Goal: Task Accomplishment & Management: Complete application form

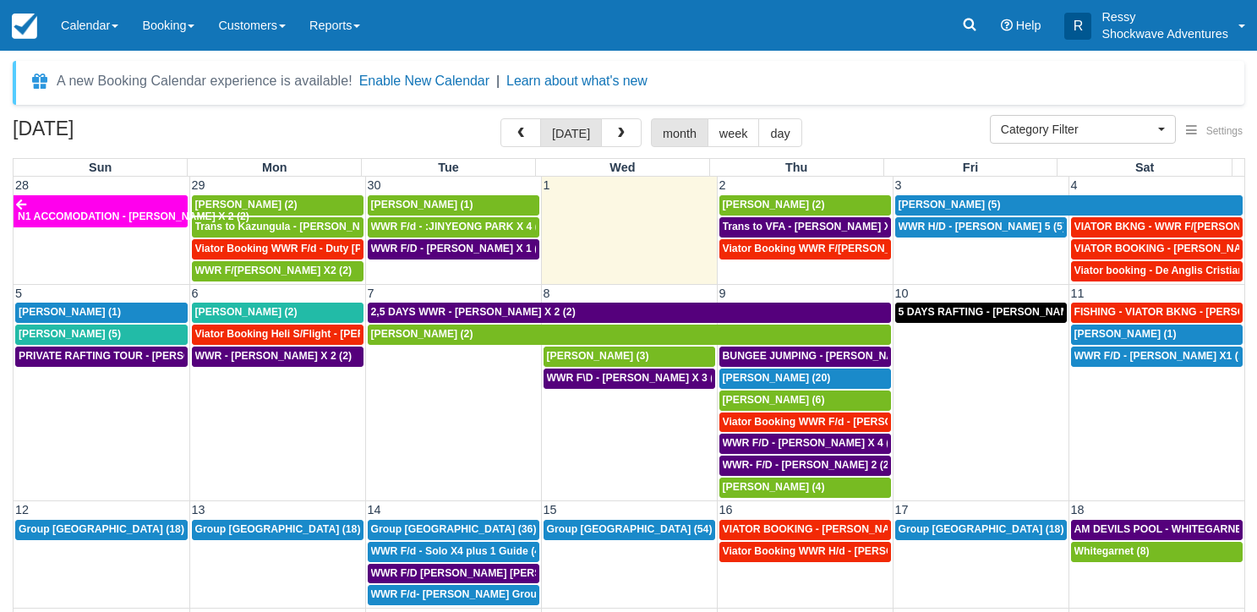
select select
click at [974, 225] on span "WWR H/D - [PERSON_NAME] 5 (5)" at bounding box center [982, 227] width 167 height 12
select select
click at [970, 205] on span "Richard Kingsley-Smith (5)" at bounding box center [950, 205] width 102 height 12
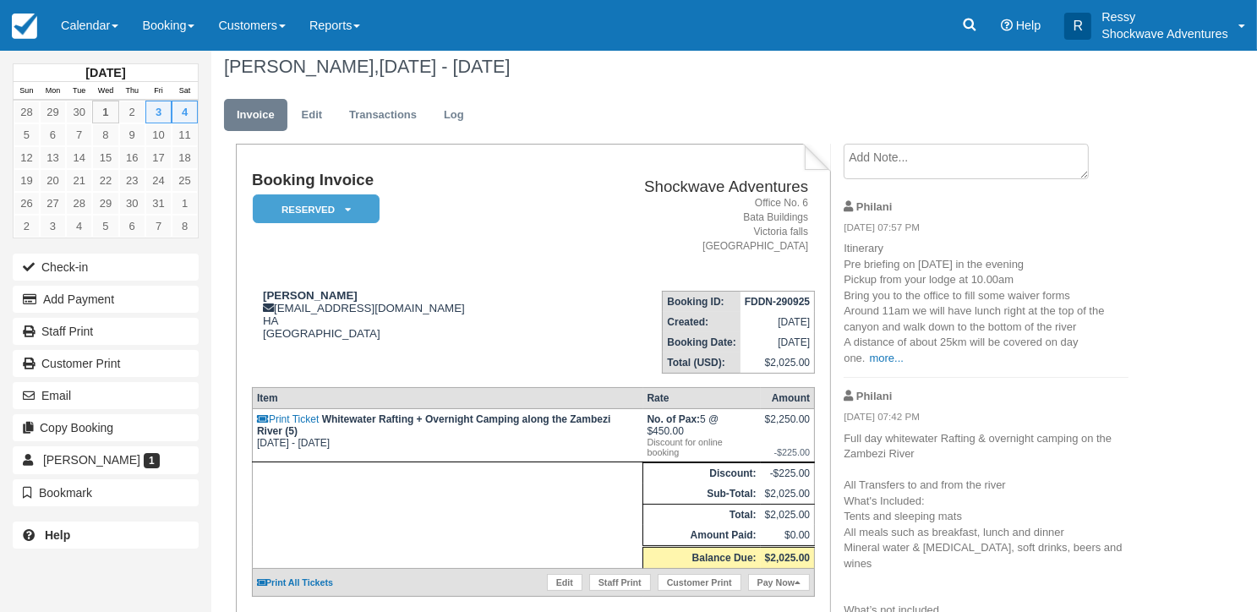
scroll to position [169, 0]
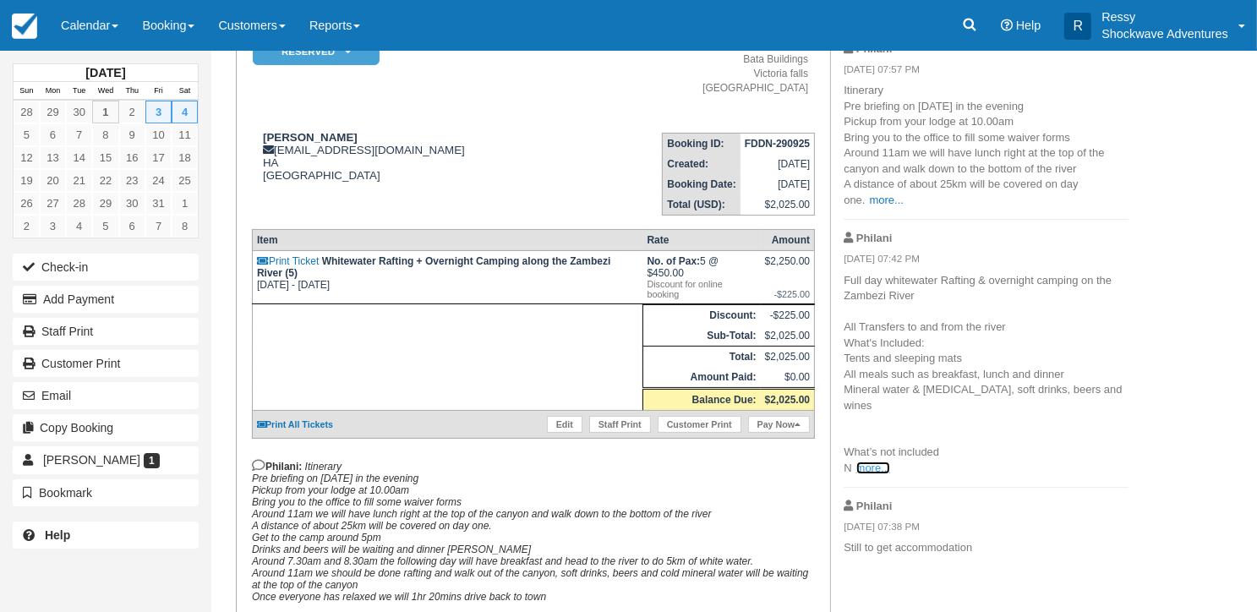
click at [866, 472] on link "more..." at bounding box center [873, 468] width 34 height 13
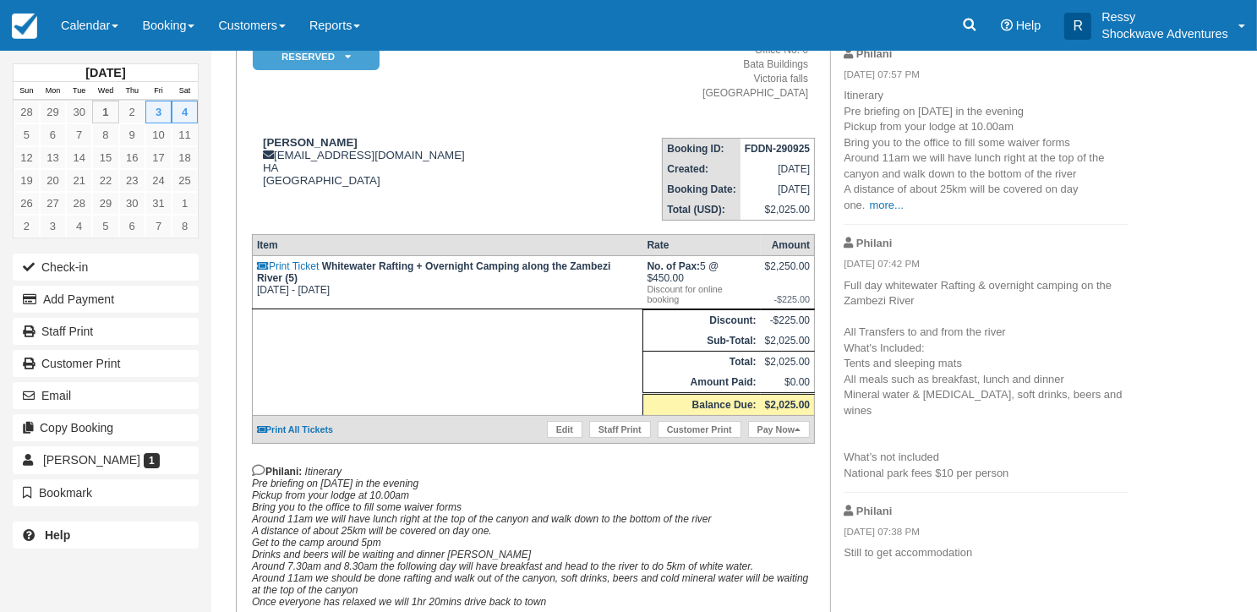
scroll to position [0, 0]
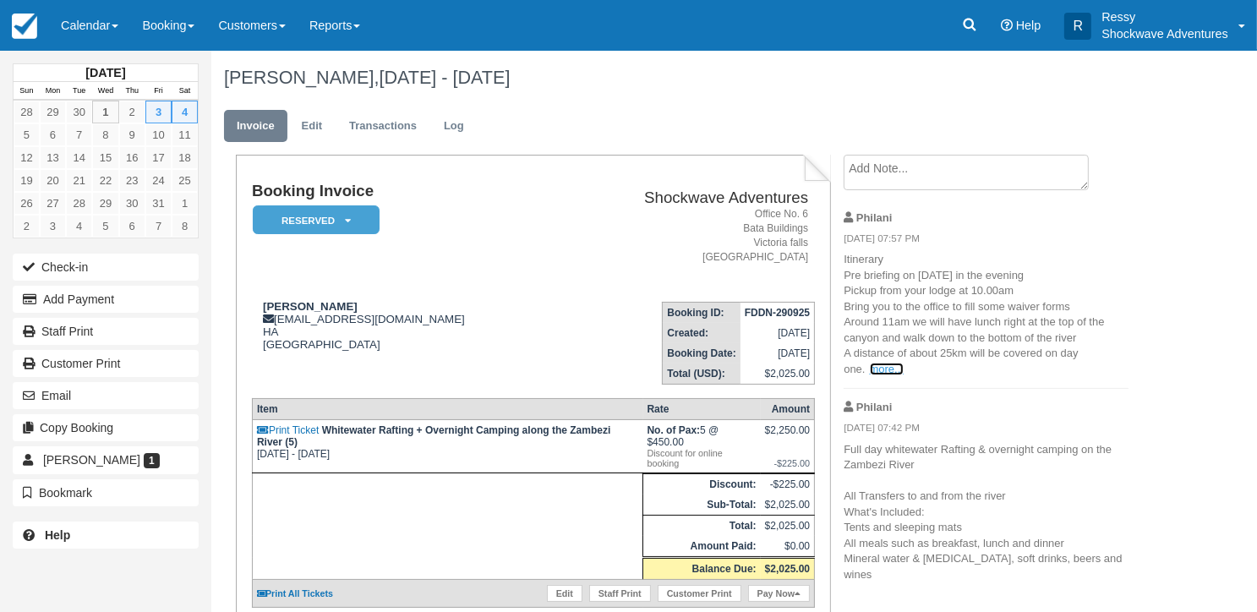
click at [893, 364] on link "more..." at bounding box center [887, 369] width 34 height 13
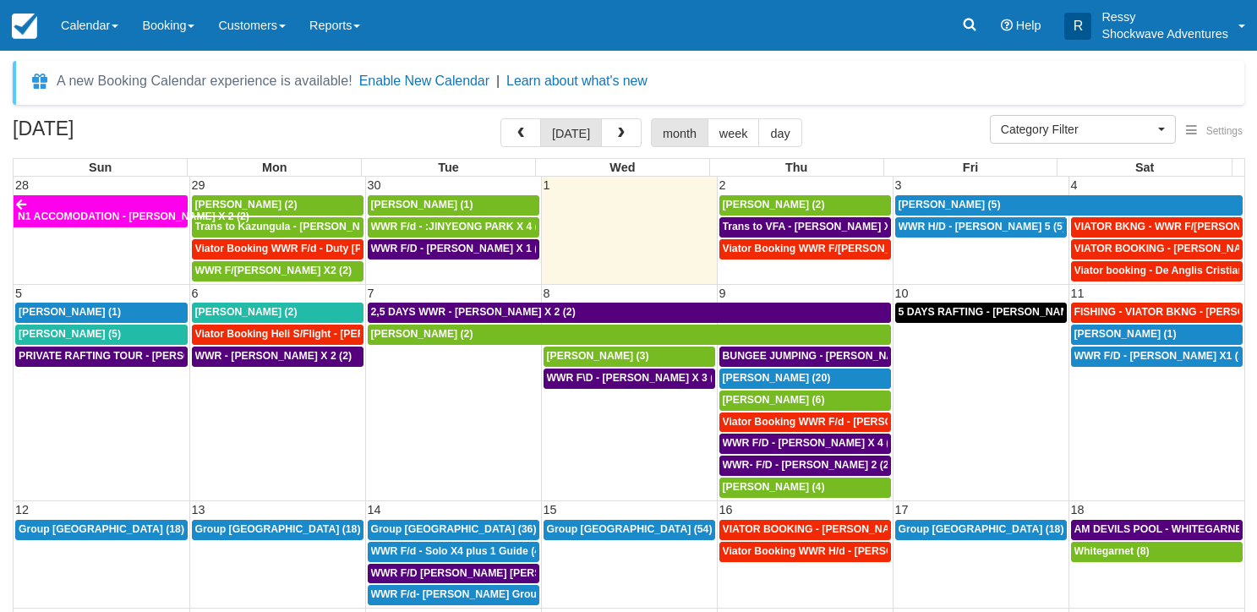
select select
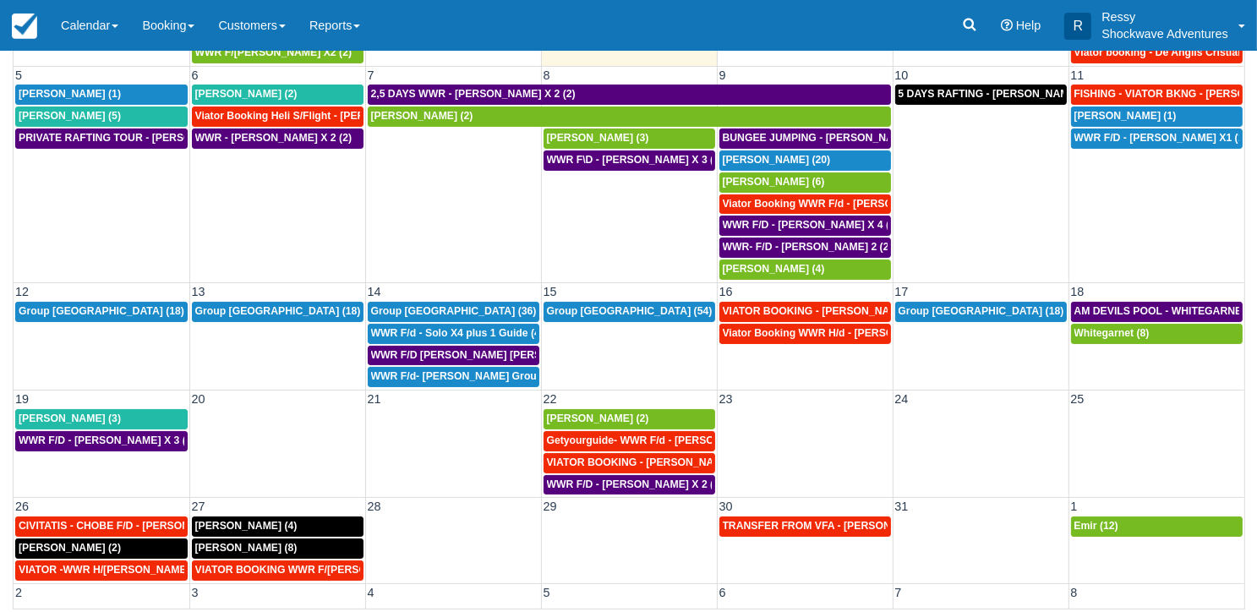
scroll to position [150, 0]
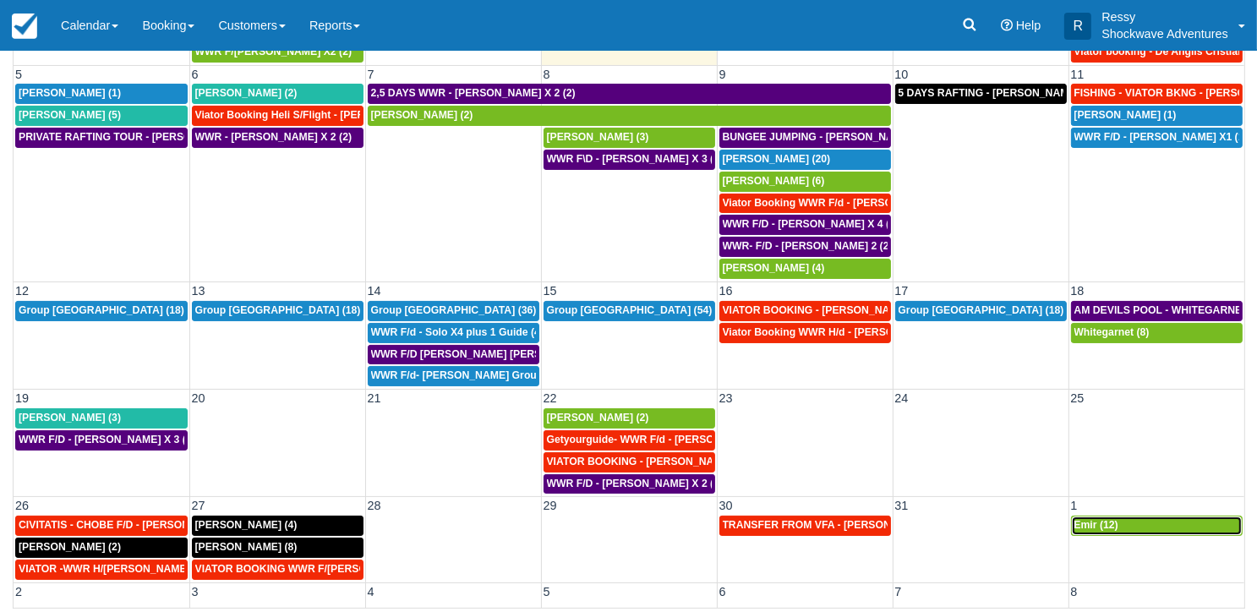
click at [1107, 516] on link "Emir (12)" at bounding box center [1157, 526] width 172 height 20
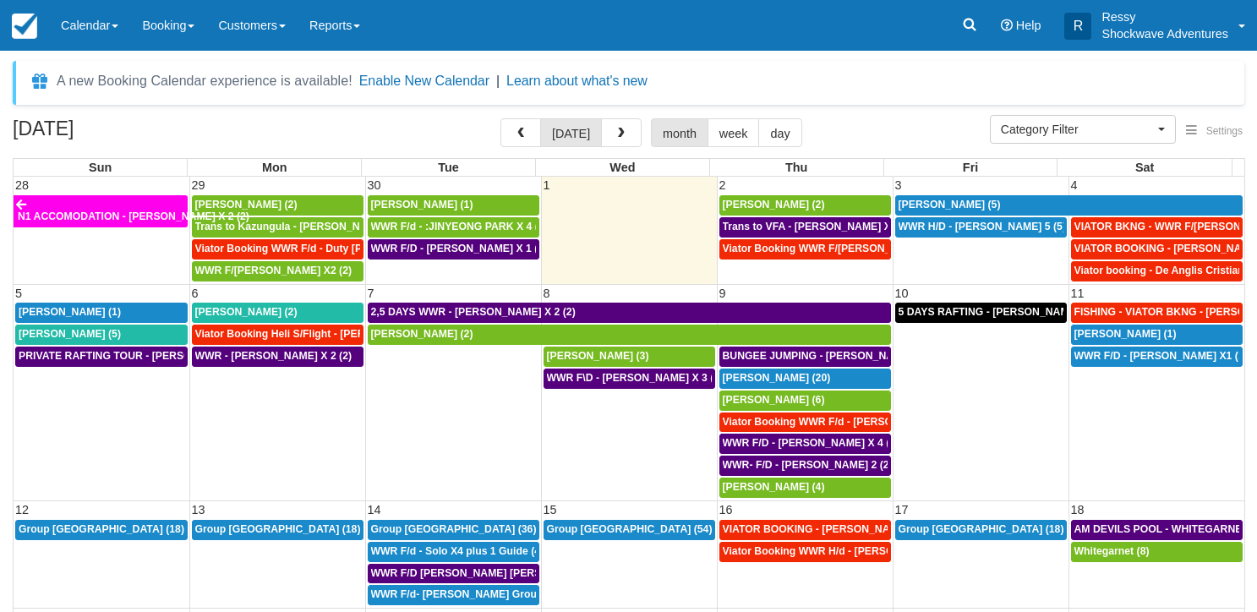
select select
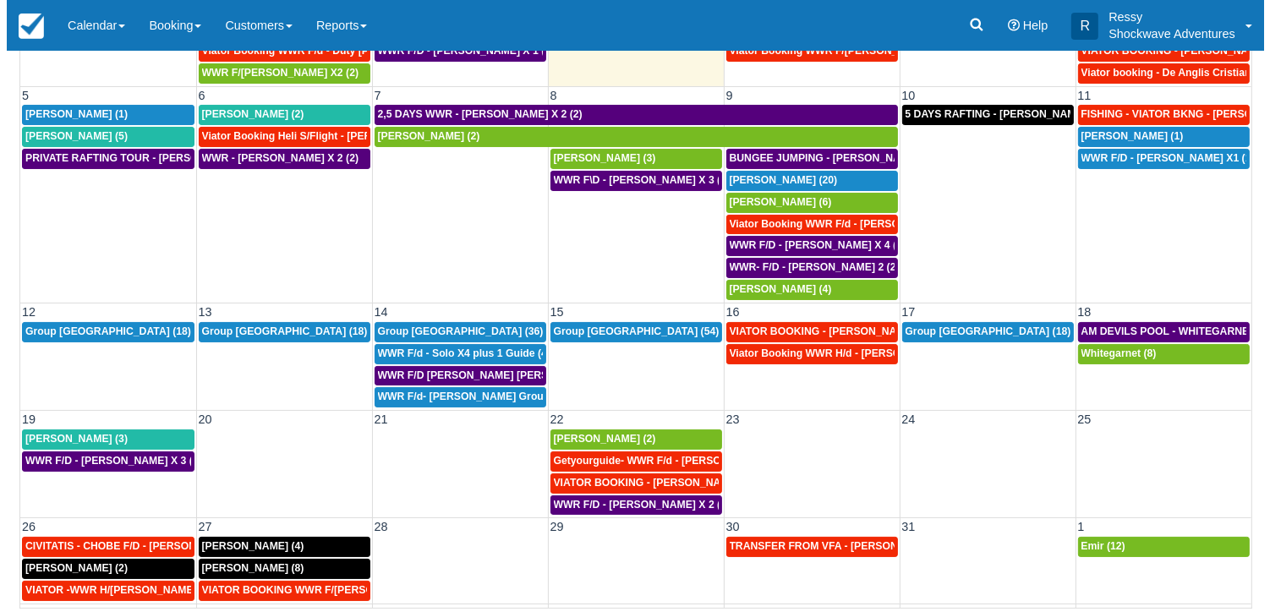
scroll to position [69, 0]
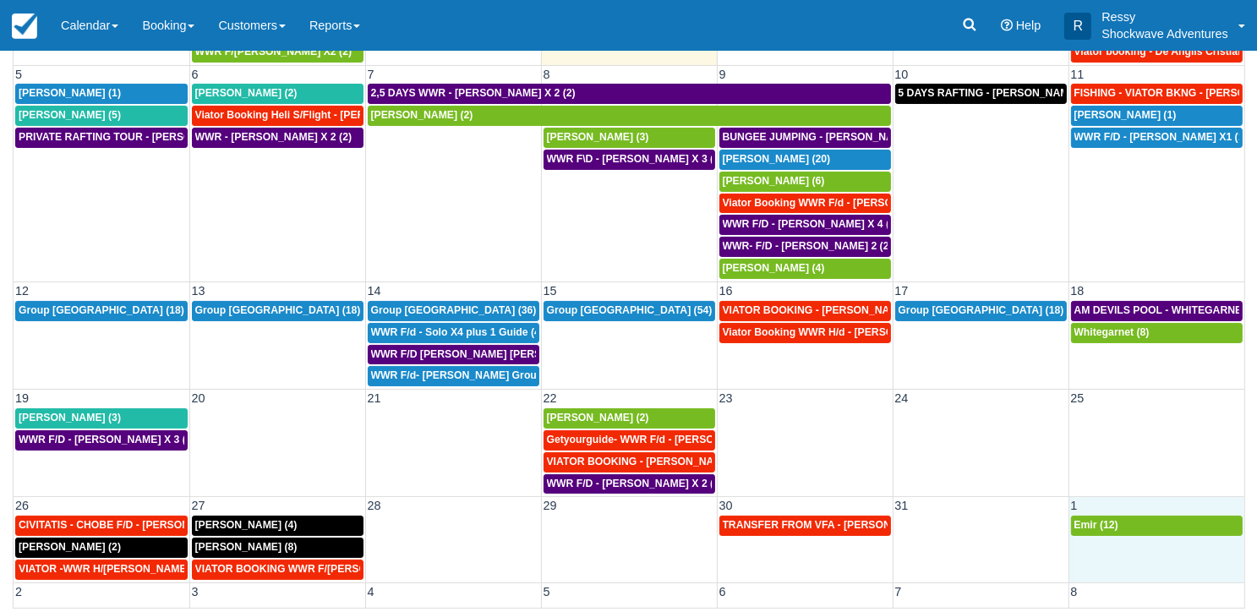
click at [1194, 565] on td "Emir (12)" at bounding box center [1156, 548] width 176 height 66
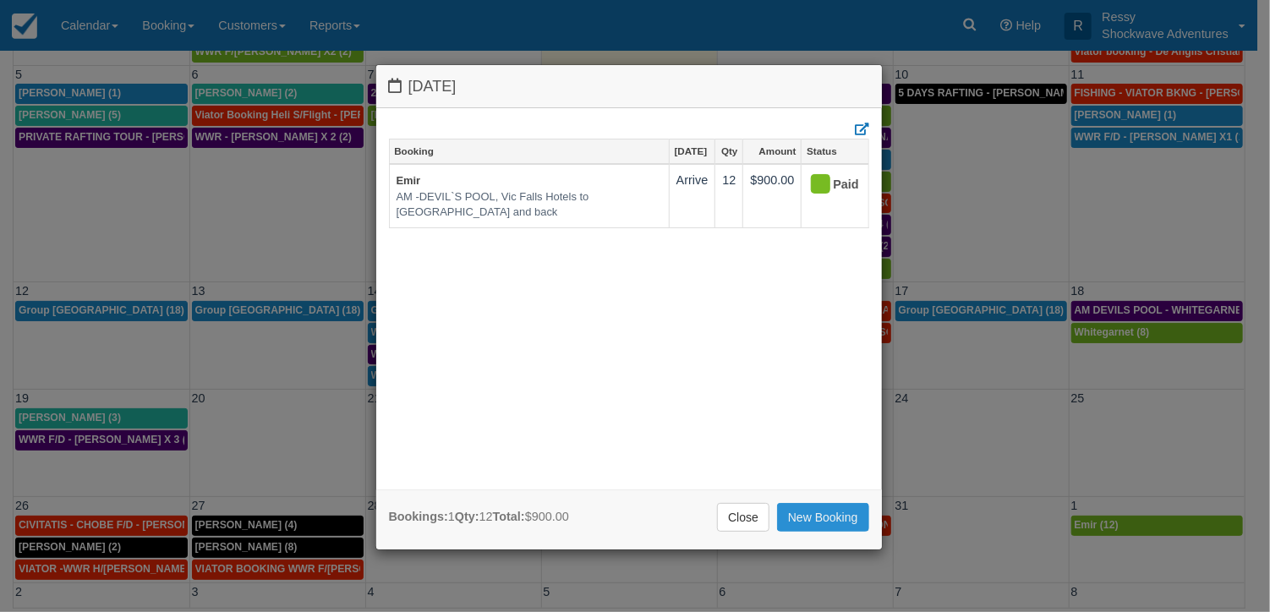
click at [791, 509] on link "New Booking" at bounding box center [823, 517] width 92 height 29
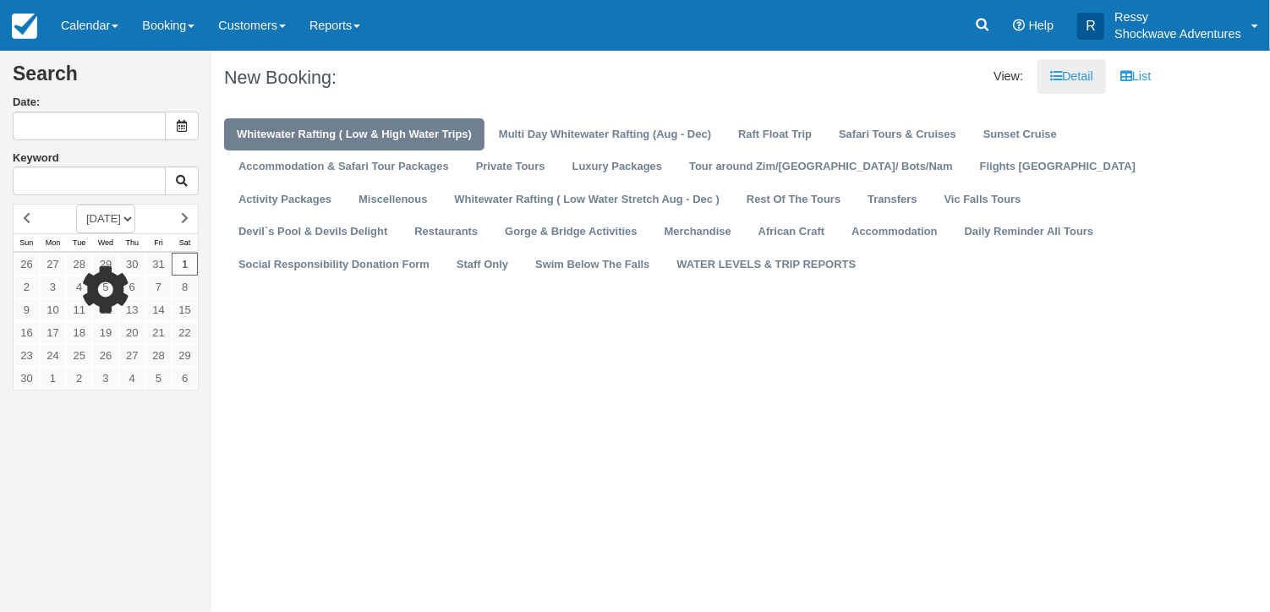
type input "11/01/25"
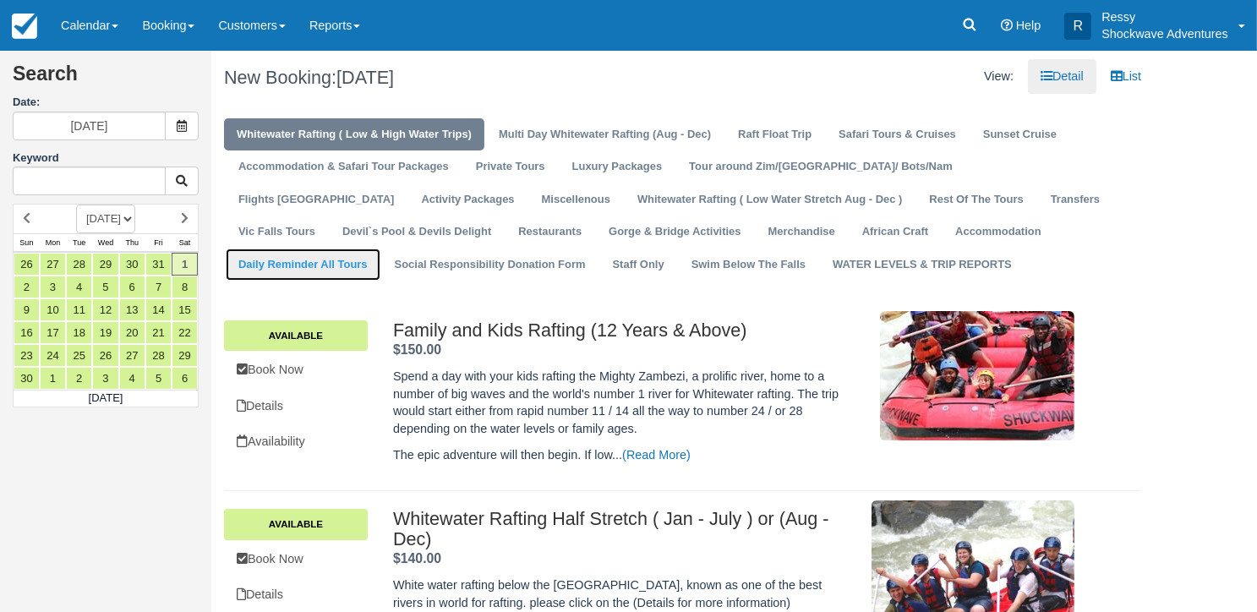
click at [380, 249] on link "Daily Reminder All Tours" at bounding box center [303, 265] width 155 height 33
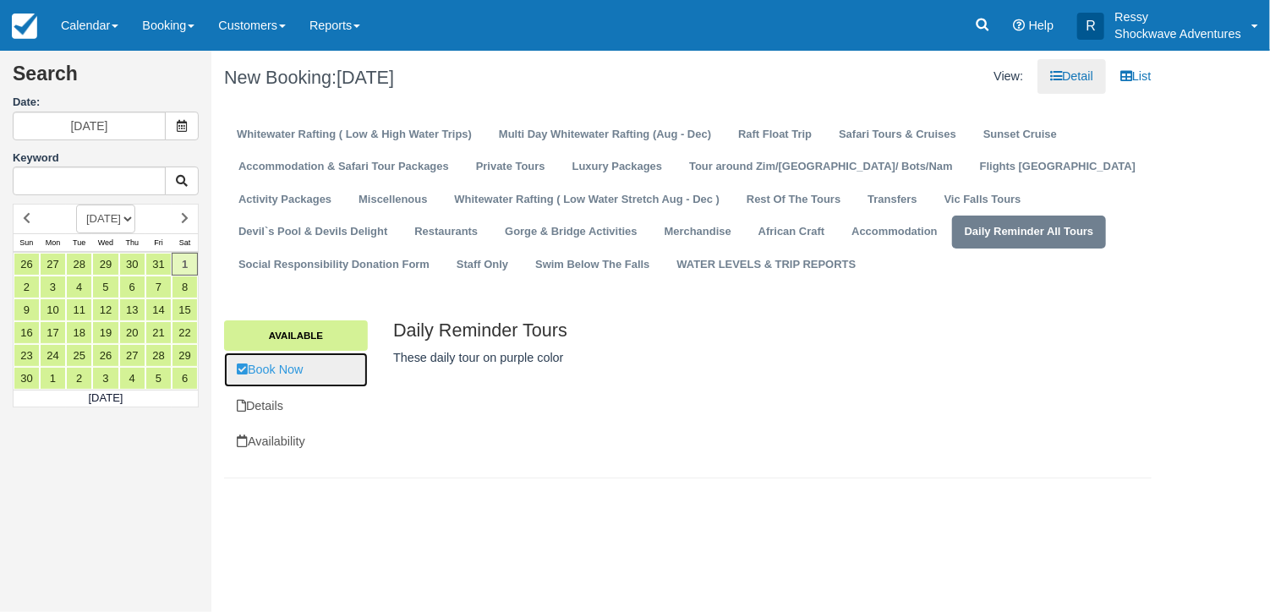
click at [311, 369] on link "Book Now" at bounding box center [296, 369] width 144 height 35
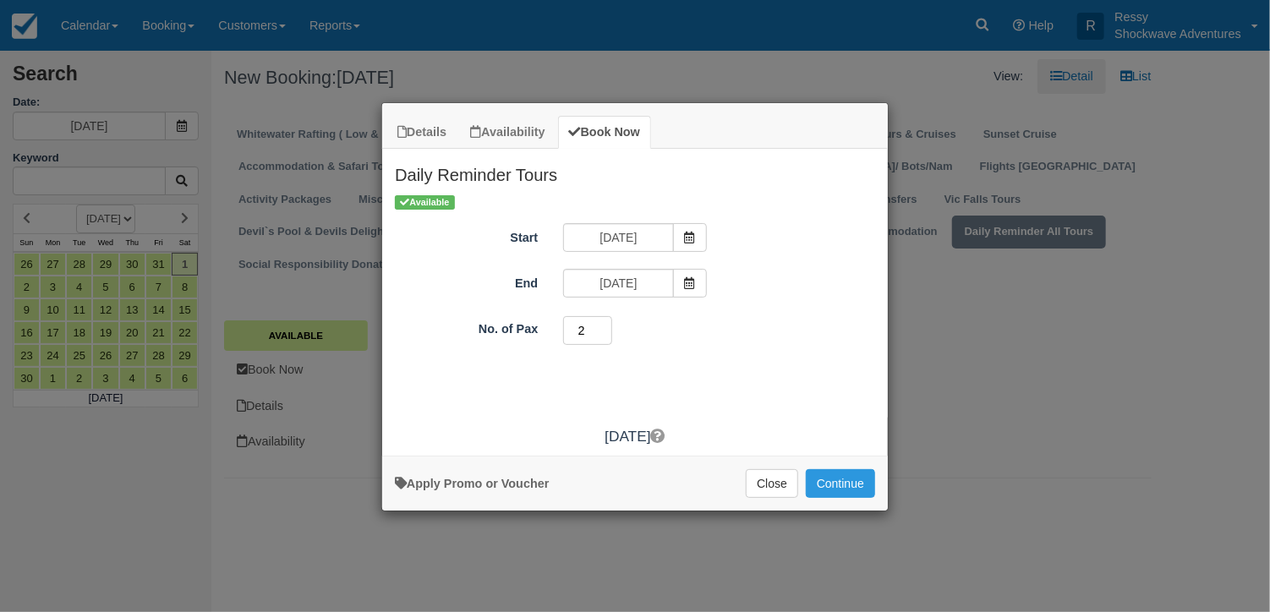
click at [604, 329] on input "2" at bounding box center [587, 330] width 49 height 29
click at [604, 329] on input "3" at bounding box center [587, 330] width 49 height 29
click at [604, 329] on input "4" at bounding box center [587, 330] width 49 height 29
click at [604, 329] on input "5" at bounding box center [587, 330] width 49 height 29
type input "6"
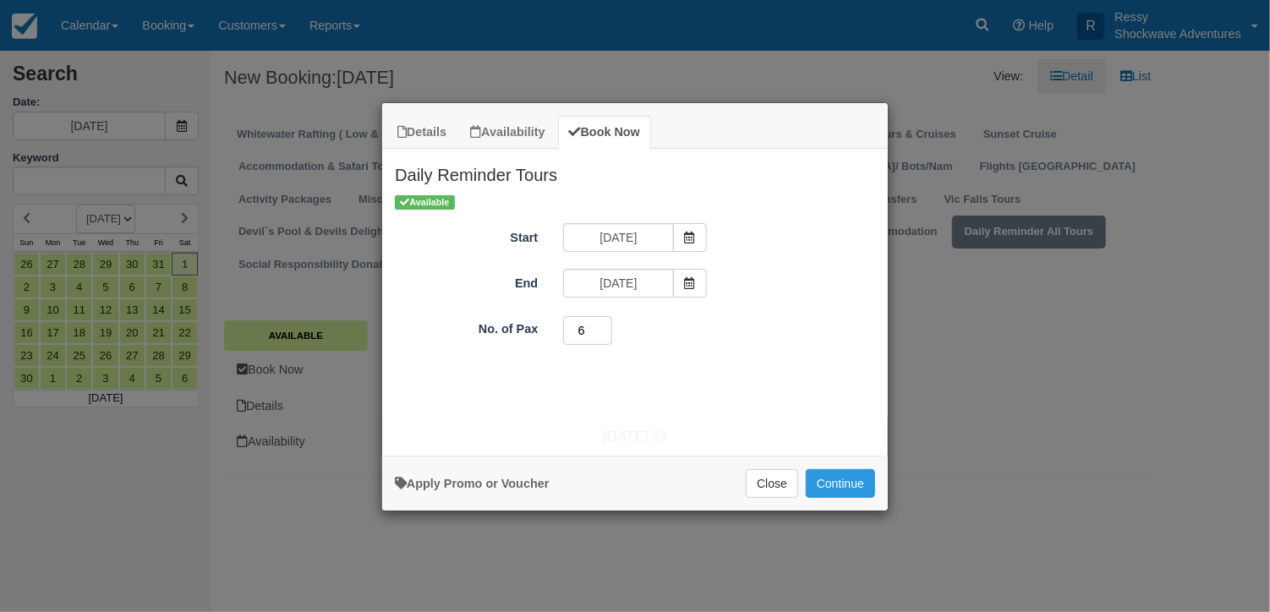
click at [604, 329] on input "6" at bounding box center [587, 330] width 49 height 29
click at [825, 473] on button "Continue" at bounding box center [840, 483] width 69 height 29
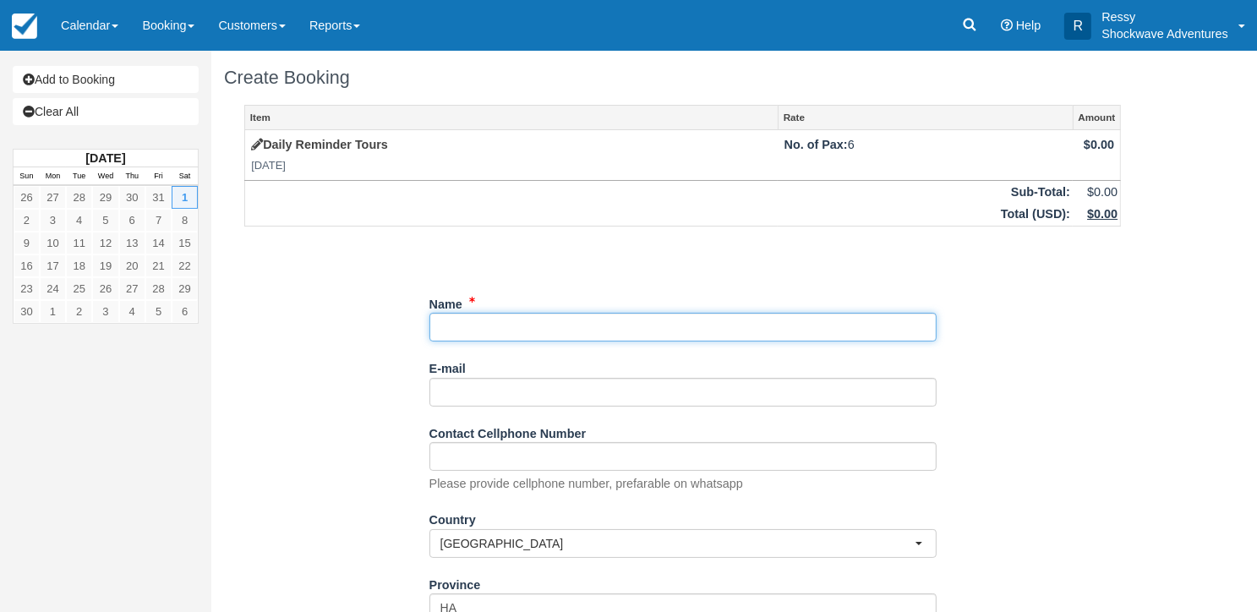
click at [580, 330] on input "Name" at bounding box center [682, 327] width 507 height 29
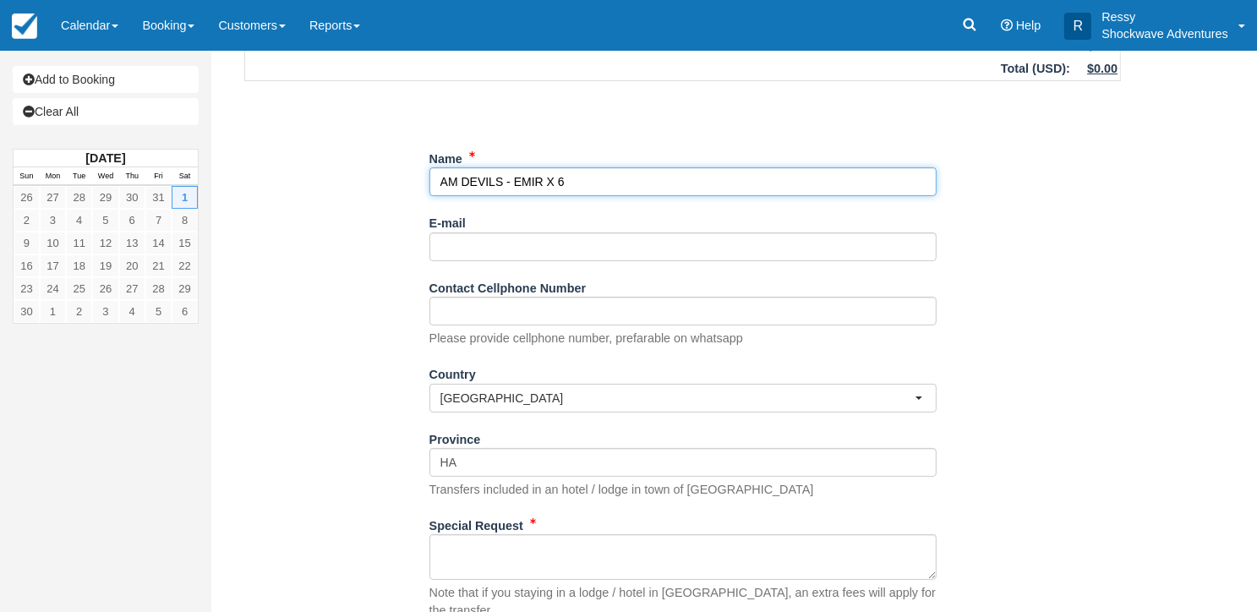
scroll to position [252, 0]
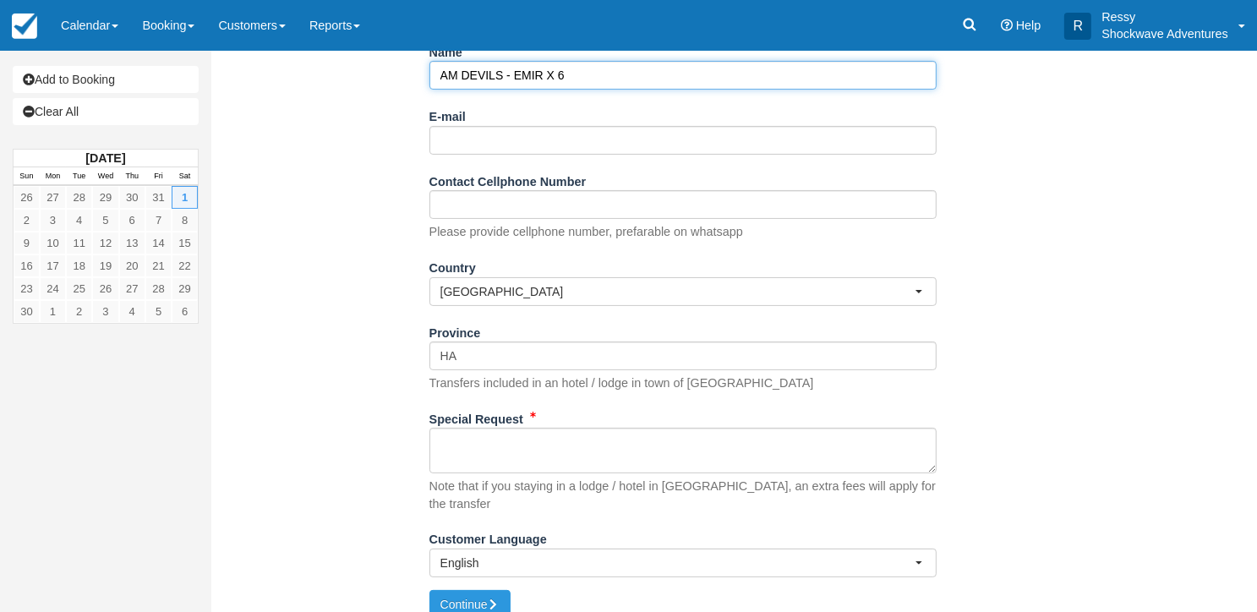
type input "AM DEVILS - EMIR X 6"
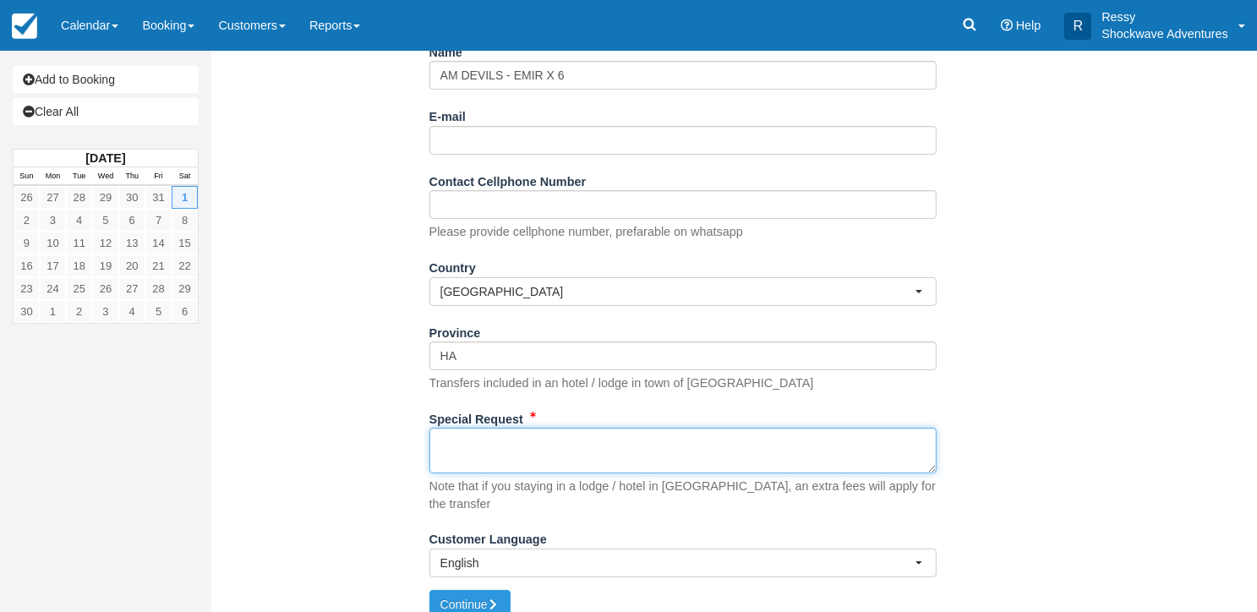
click at [539, 434] on textarea "Special Request" at bounding box center [682, 451] width 507 height 46
click at [636, 447] on textarea "The pick up time will be at 9am and" at bounding box center [682, 451] width 507 height 46
type textarea "The pick up time will be at 9am for the 1030 am slot"
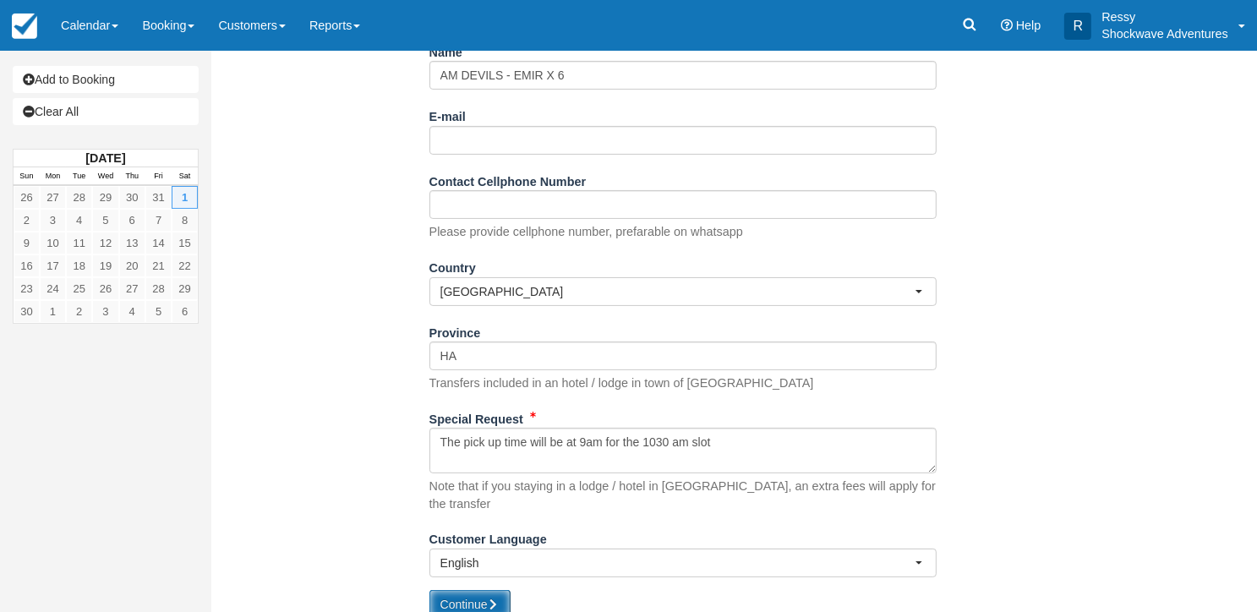
click at [478, 590] on button "Continue" at bounding box center [469, 604] width 81 height 29
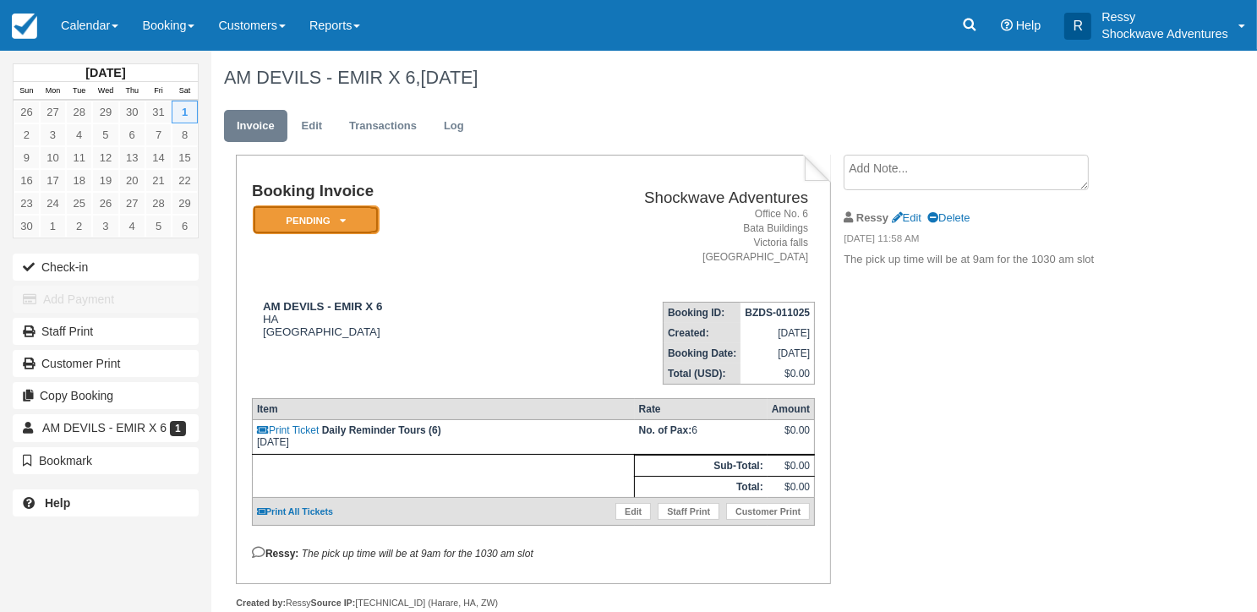
click at [358, 212] on em "Pending" at bounding box center [316, 220] width 127 height 30
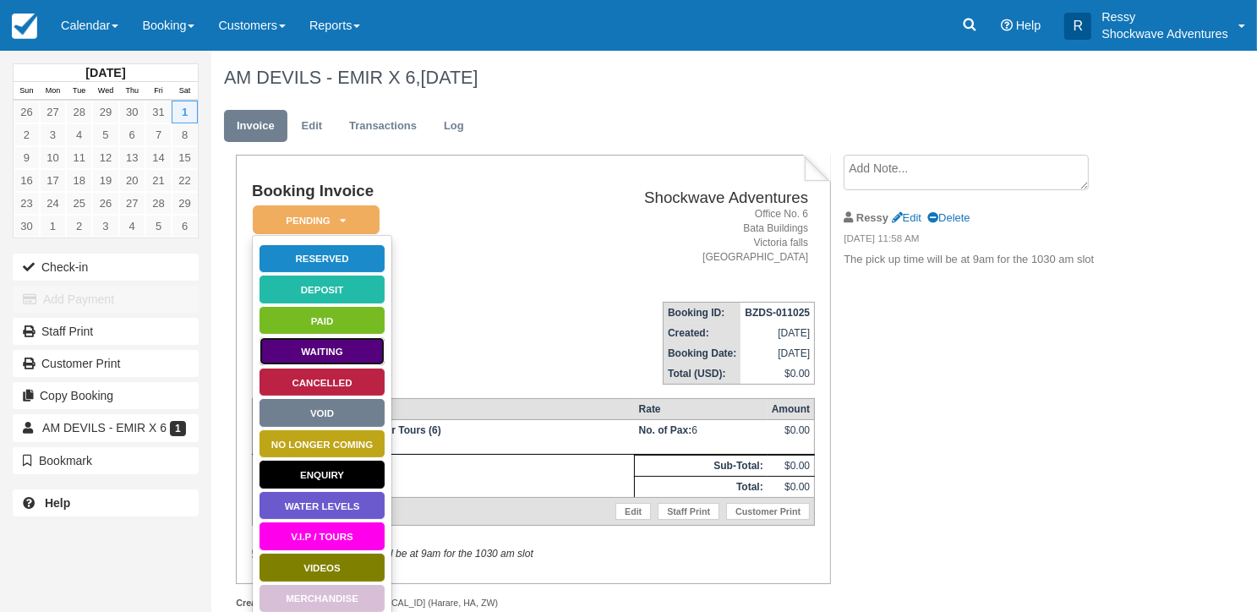
click at [367, 344] on link "Waiting" at bounding box center [322, 351] width 127 height 30
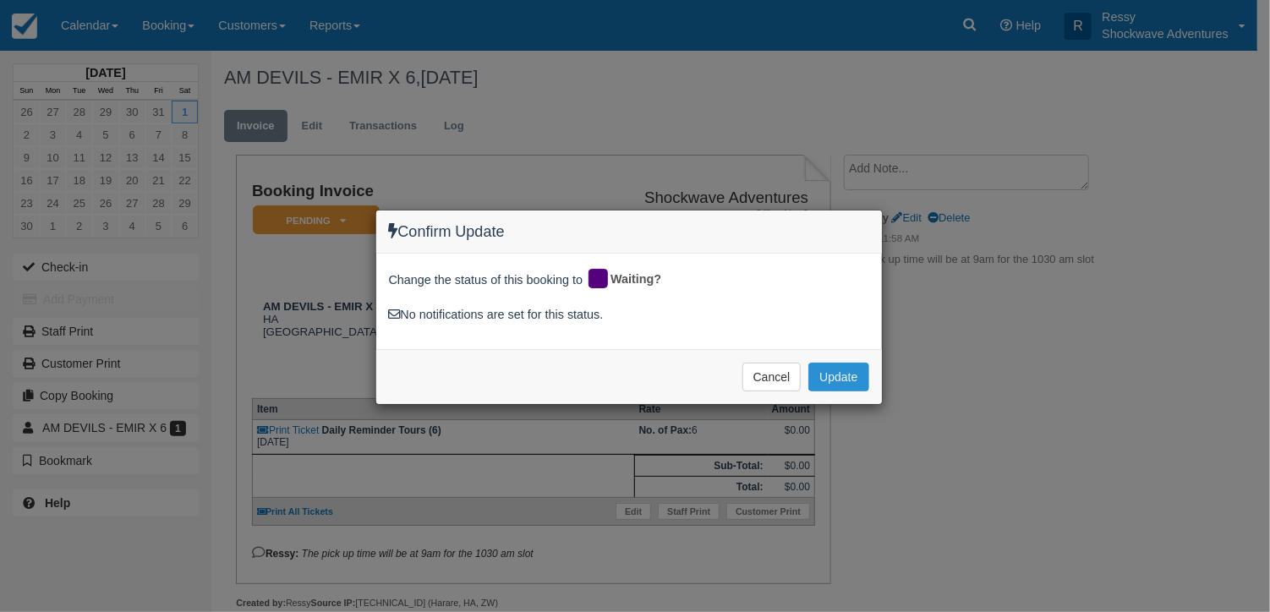
click at [844, 373] on button "Update" at bounding box center [838, 377] width 60 height 29
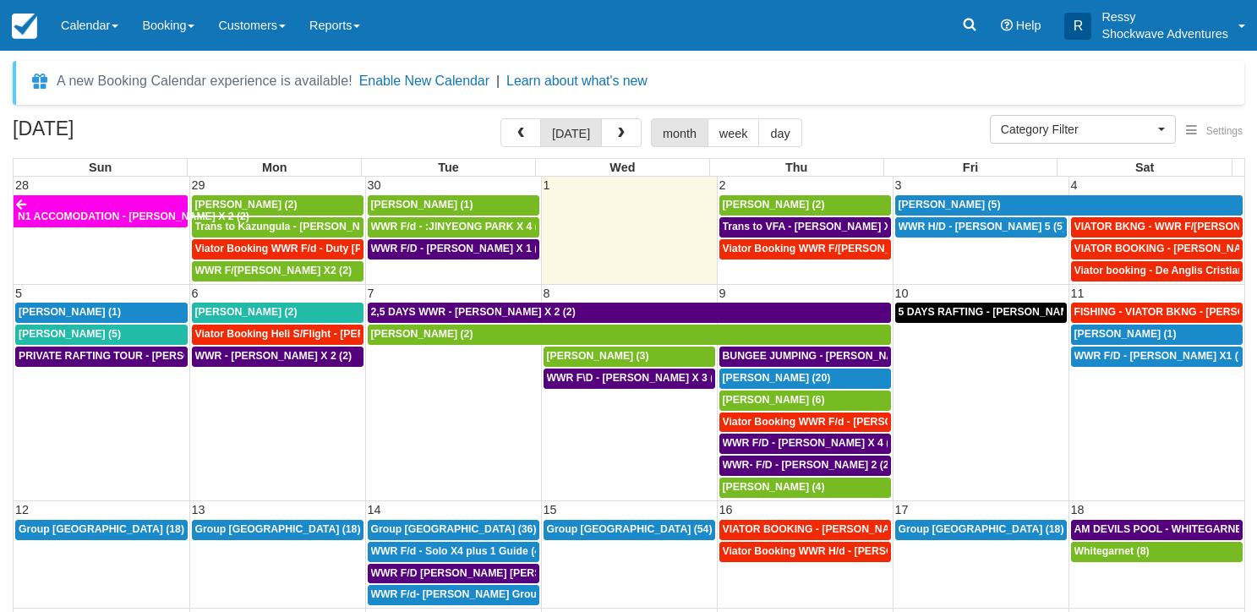
select select
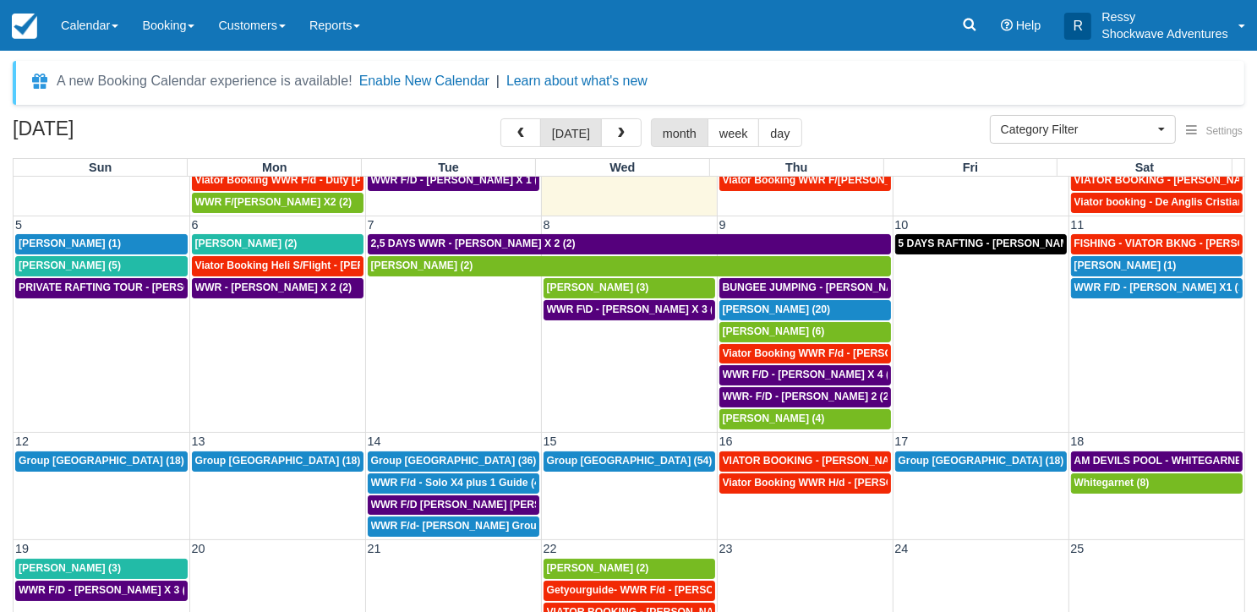
scroll to position [69, 0]
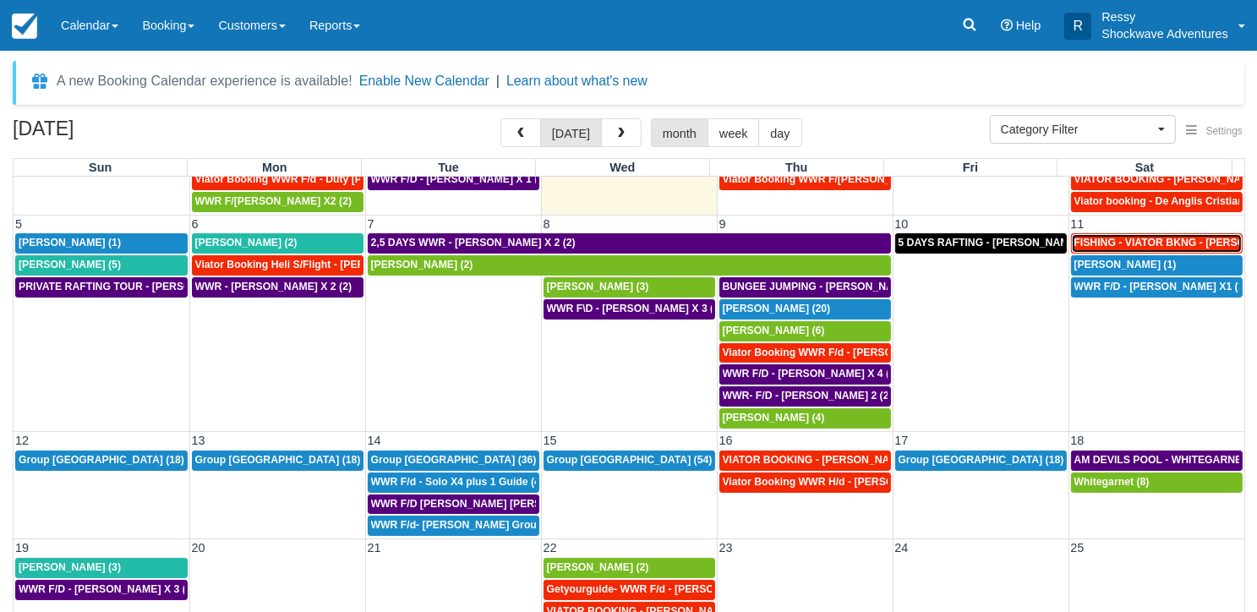
click at [1120, 257] on table "5 6 7 8 9 10 11 Don Carlson (1) Tobias Dollenbacher (2) 2,5 DAYS WWR - HANNA PI…" at bounding box center [629, 323] width 1231 height 216
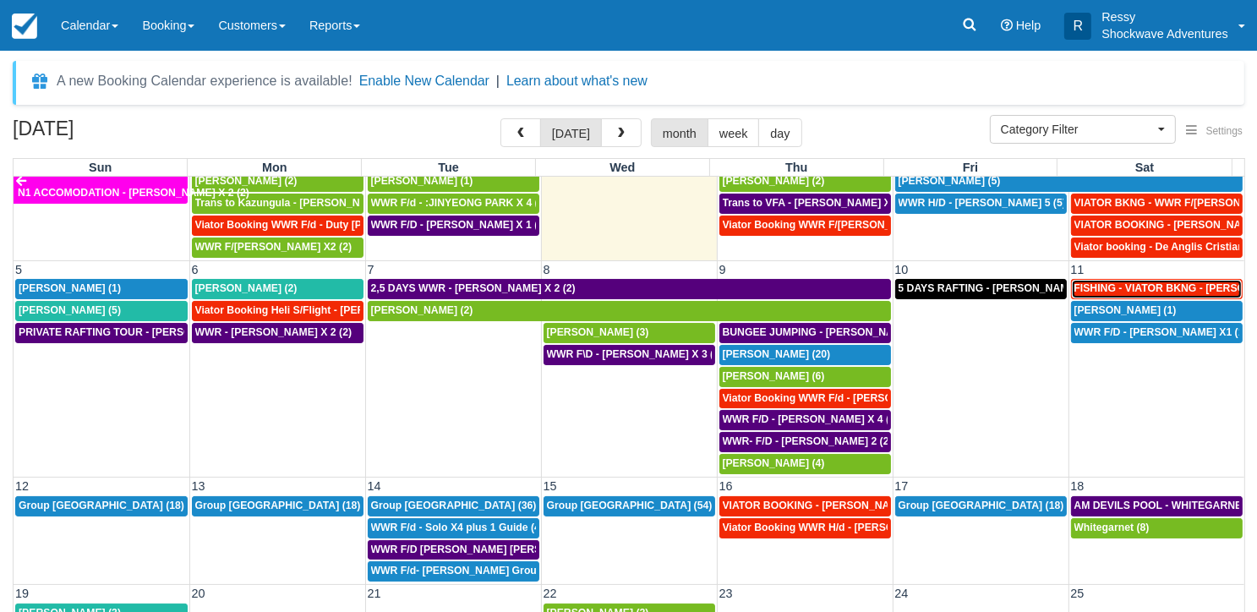
scroll to position [0, 0]
